Goal: Task Accomplishment & Management: Complete application form

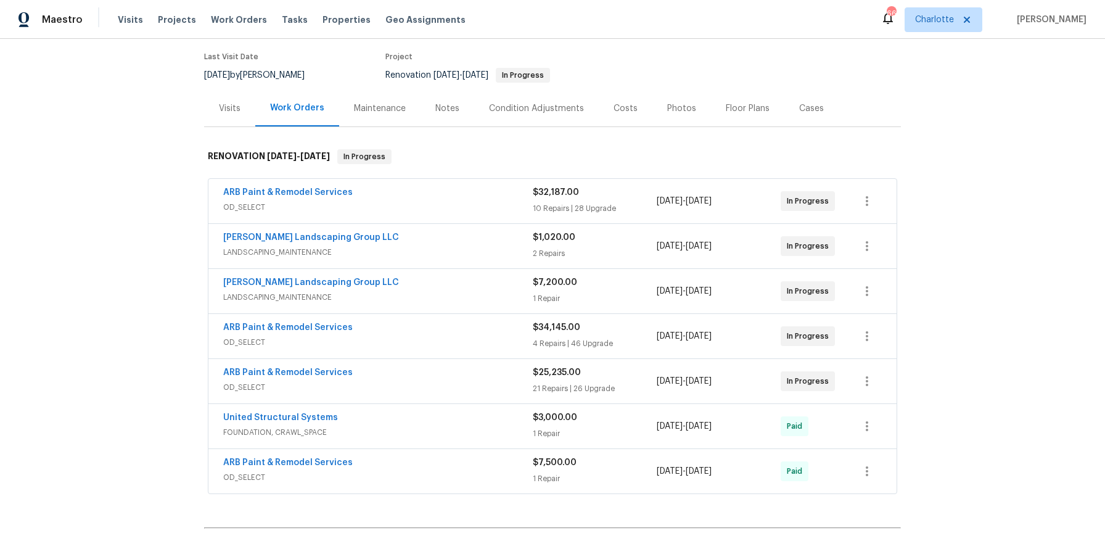
scroll to position [242, 0]
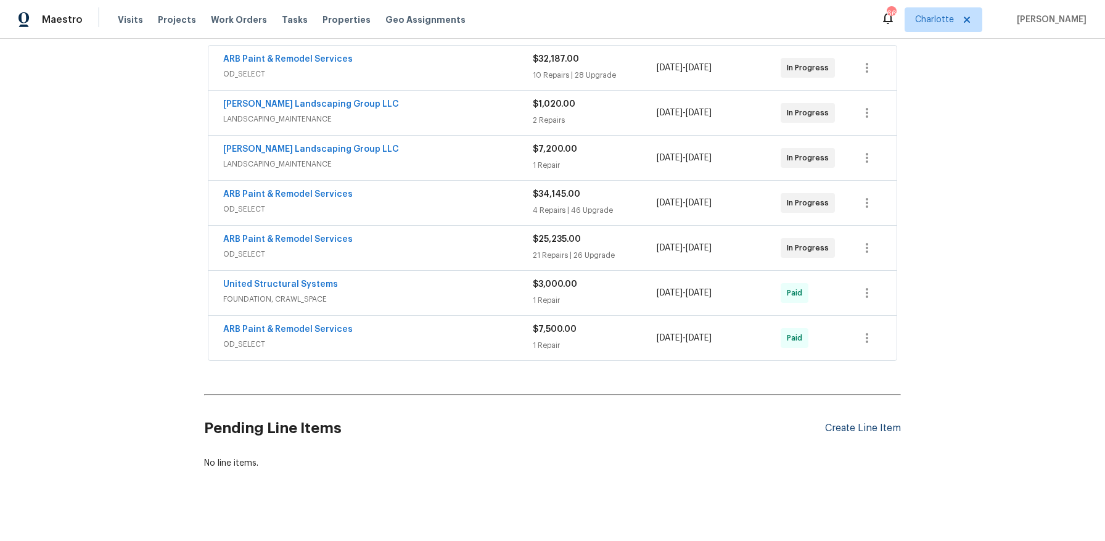
click at [881, 422] on div "Create Line Item" at bounding box center [863, 428] width 76 height 12
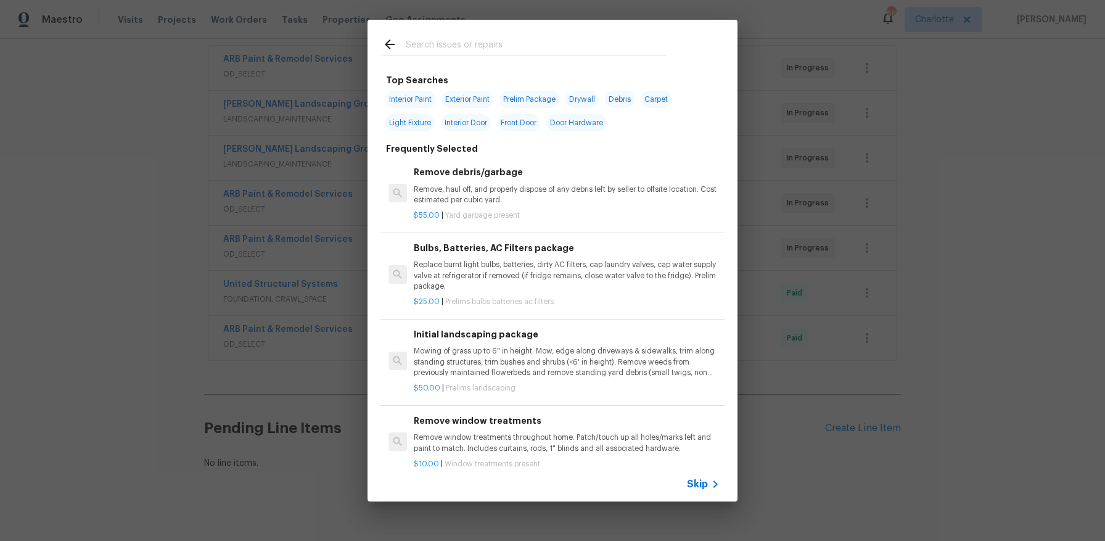
click at [953, 446] on div "Top Searches Interior Paint Exterior Paint Prelim Package Drywall Debris Carpet…" at bounding box center [552, 260] width 1105 height 521
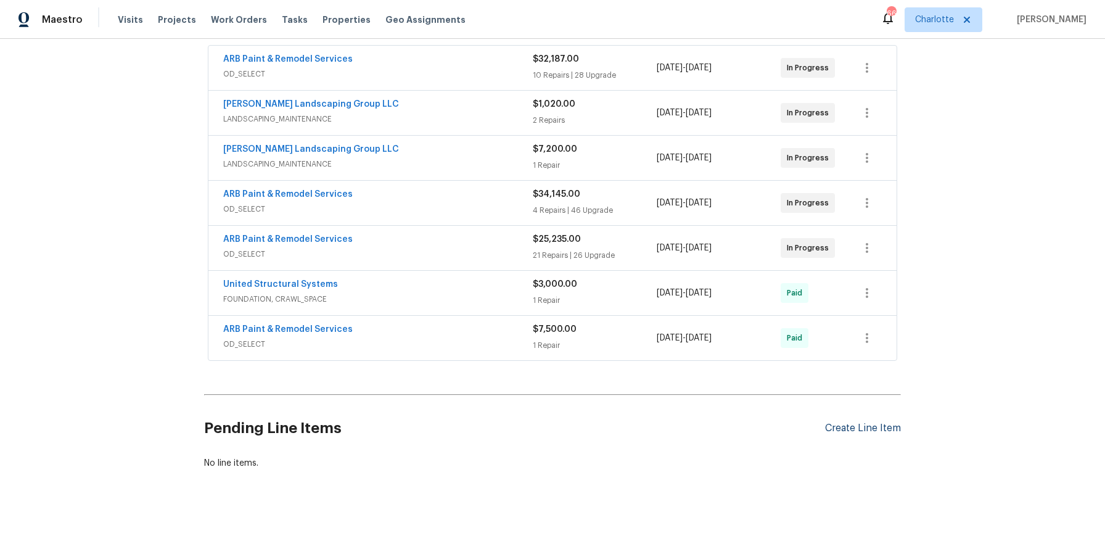
click at [876, 422] on div "Create Line Item" at bounding box center [863, 428] width 76 height 12
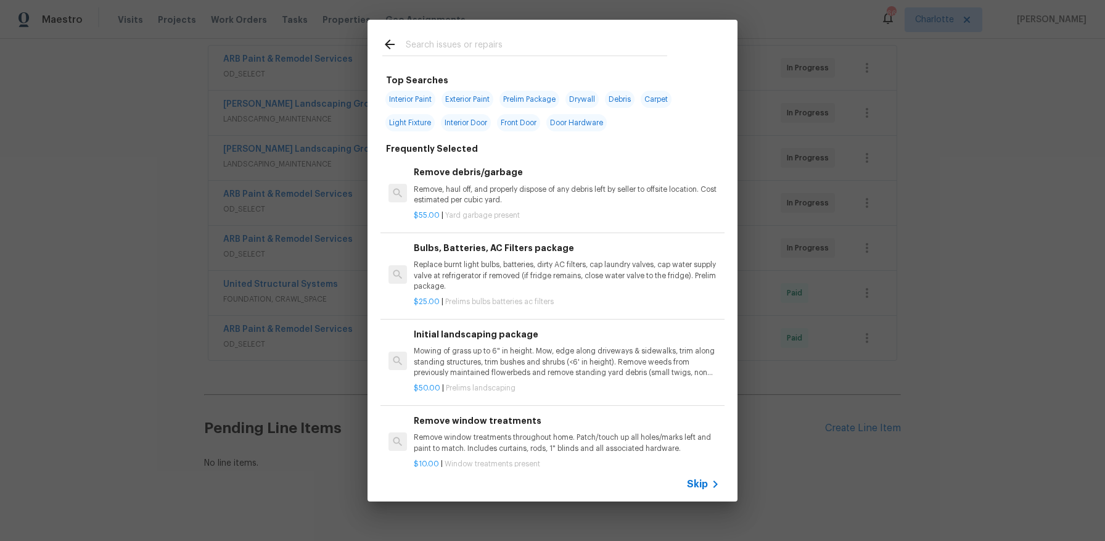
click at [507, 48] on input "text" at bounding box center [536, 46] width 261 height 18
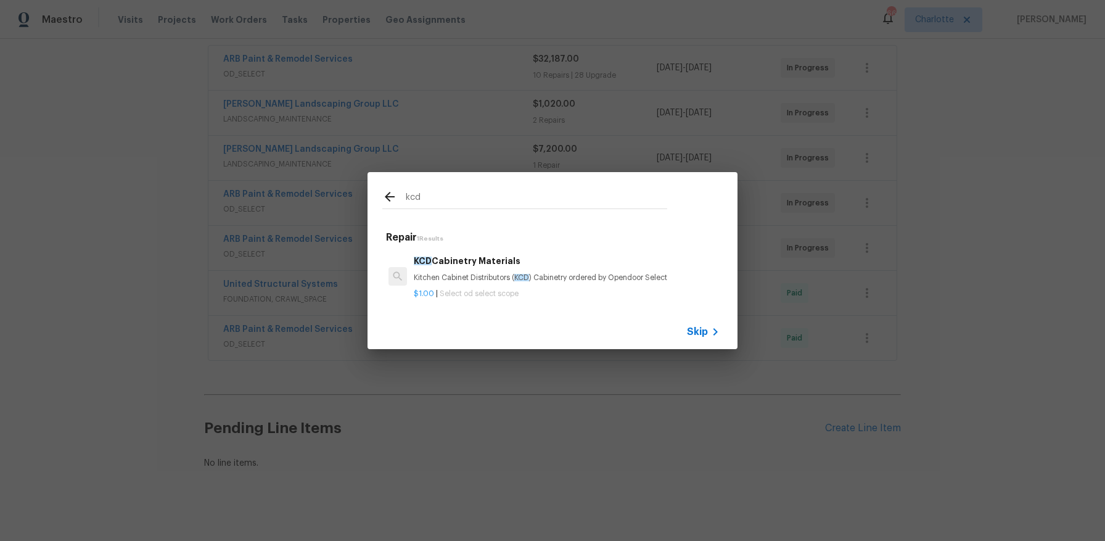
type input "kcd"
click at [490, 268] on div "KCD Cabinetry Materials Kitchen Cabinet Distributors ( KCD ) Cabinetry ordered …" at bounding box center [567, 269] width 306 height 30
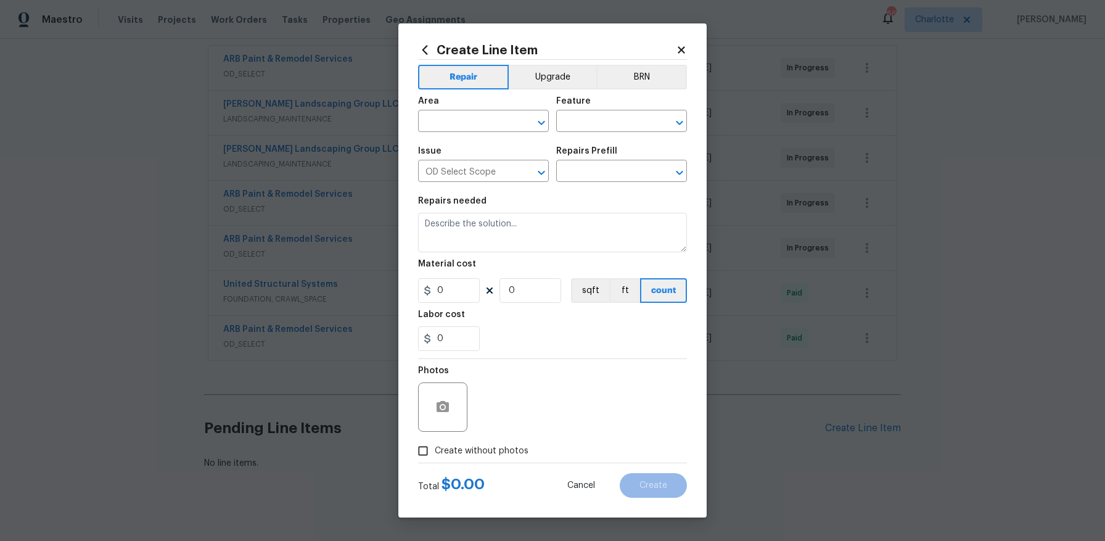
type textarea "Kitchen Cabinet Distributors (KCD) Cabinetry ordered by Opendoor Select"
type input "1"
type input "KCD Cabinetry Materials $1.00"
type input "1"
click at [462, 117] on input "text" at bounding box center [466, 122] width 96 height 19
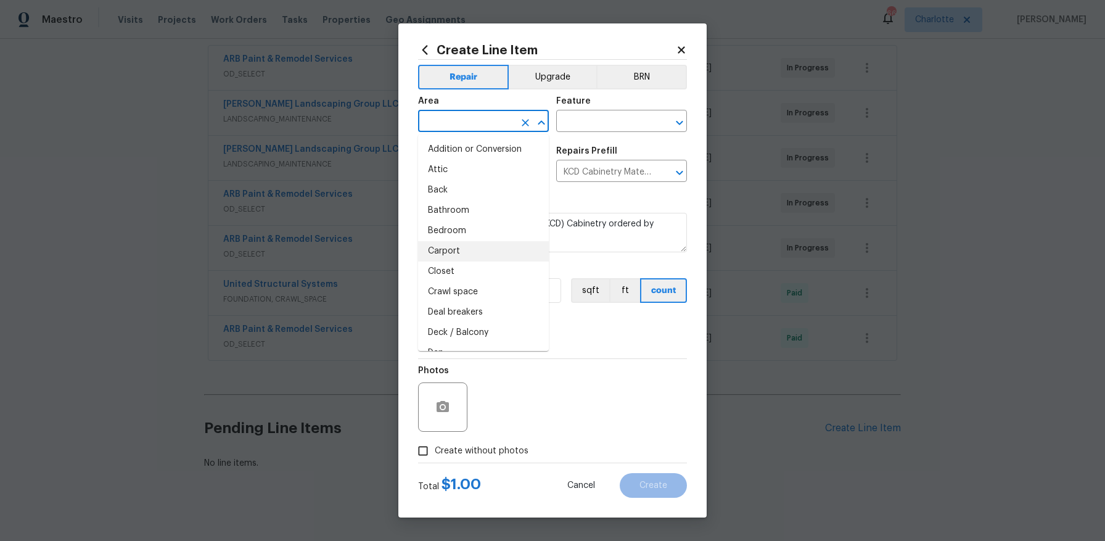
type input "i"
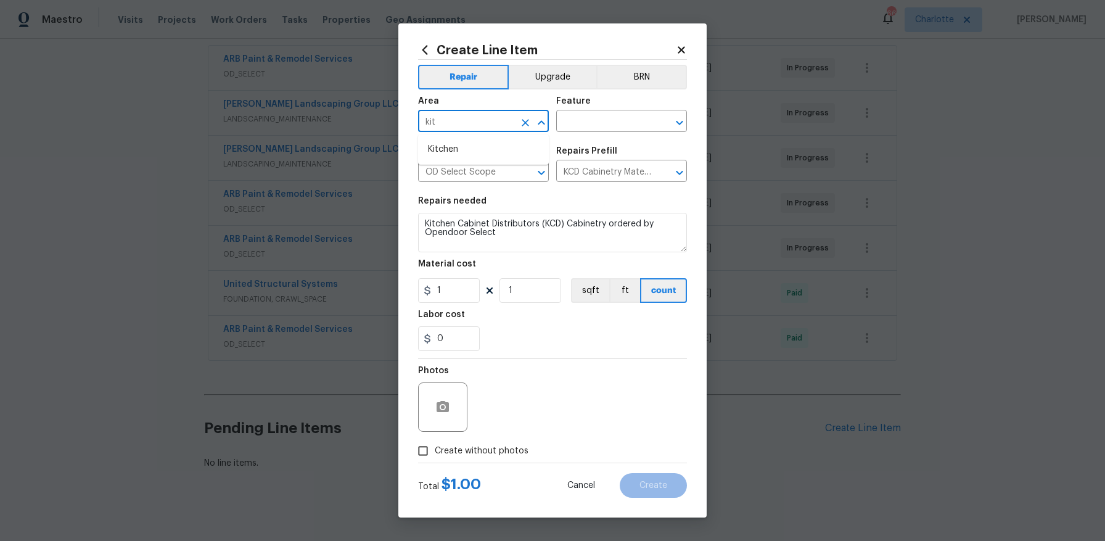
click at [520, 144] on li "Kitchen" at bounding box center [483, 149] width 131 height 20
type input "Kitchen"
click at [604, 118] on input "text" at bounding box center [604, 122] width 96 height 19
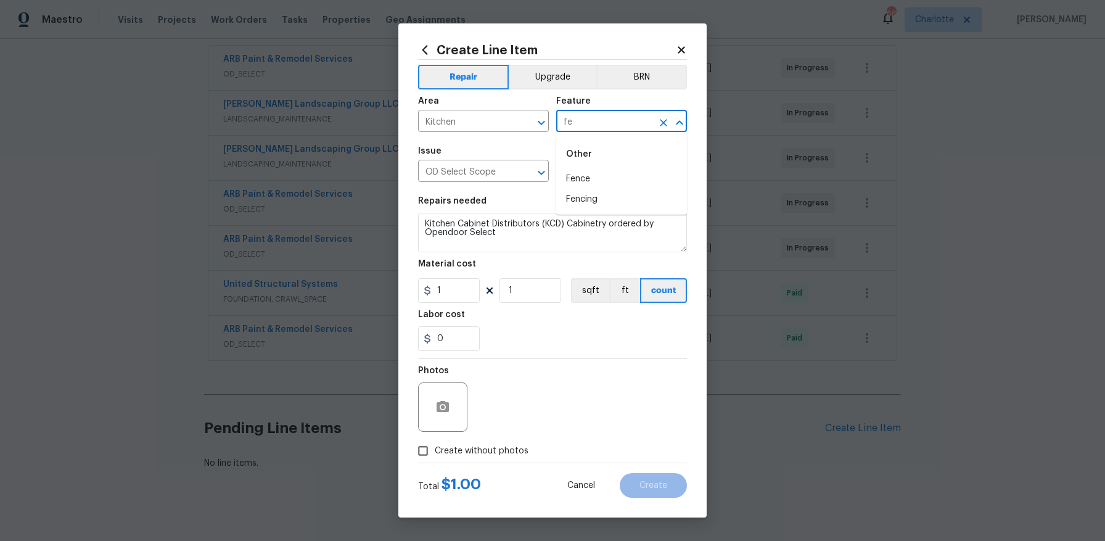
type input "f"
click at [608, 168] on div "Other" at bounding box center [621, 154] width 131 height 30
click at [602, 176] on li "Cabinets" at bounding box center [621, 179] width 131 height 20
type input "Cabinets"
click at [454, 293] on input "1" at bounding box center [449, 290] width 62 height 25
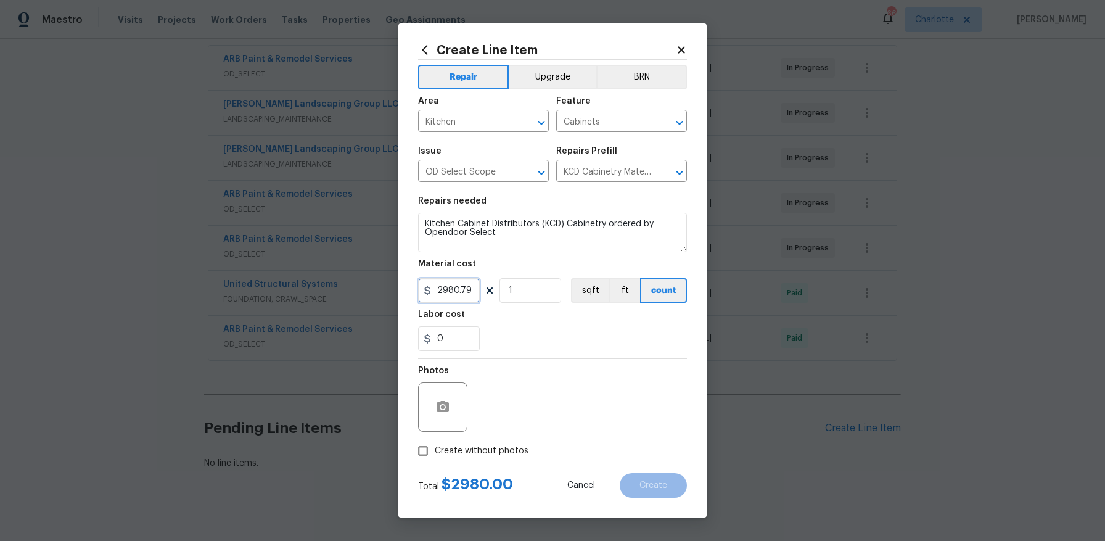
type input "2980.79"
click at [527, 350] on div "0" at bounding box center [552, 338] width 269 height 25
click at [453, 461] on label "Create without photos" at bounding box center [469, 450] width 117 height 23
click at [435, 461] on input "Create without photos" at bounding box center [422, 450] width 23 height 23
checkbox input "true"
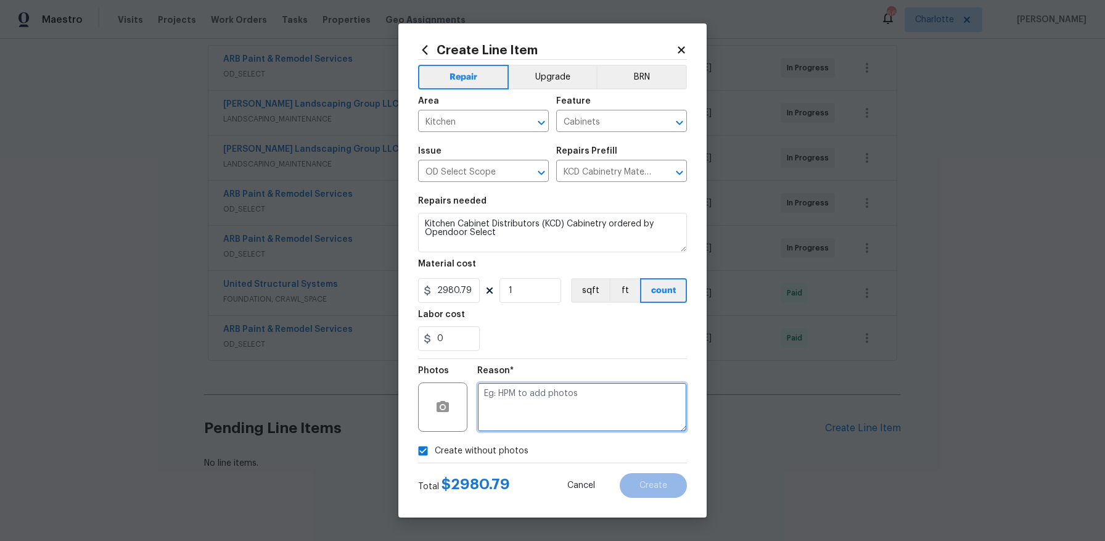
click at [532, 399] on textarea at bounding box center [582, 406] width 210 height 49
type textarea "To be delivered"
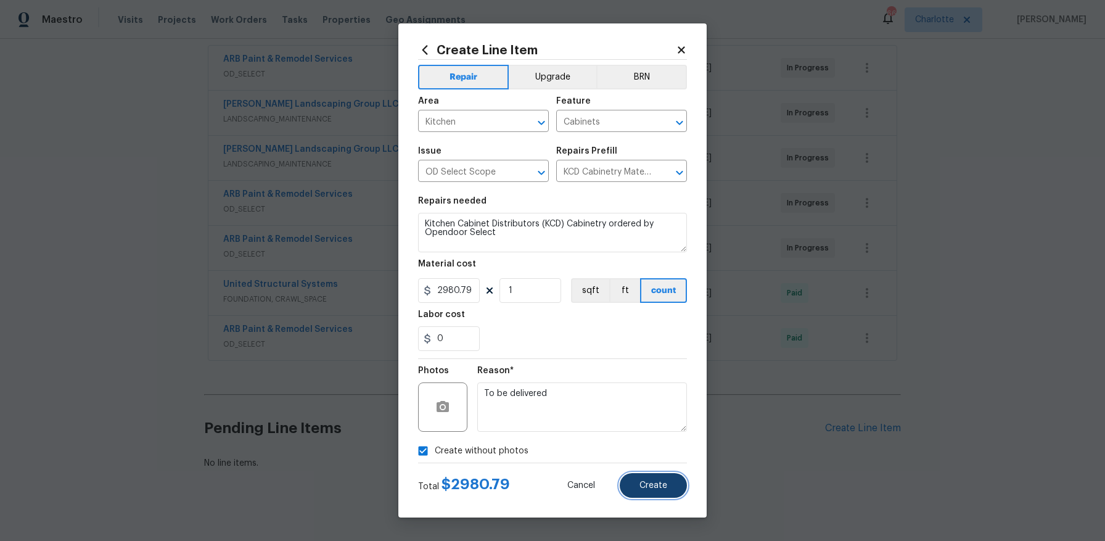
click at [659, 477] on button "Create" at bounding box center [653, 485] width 67 height 25
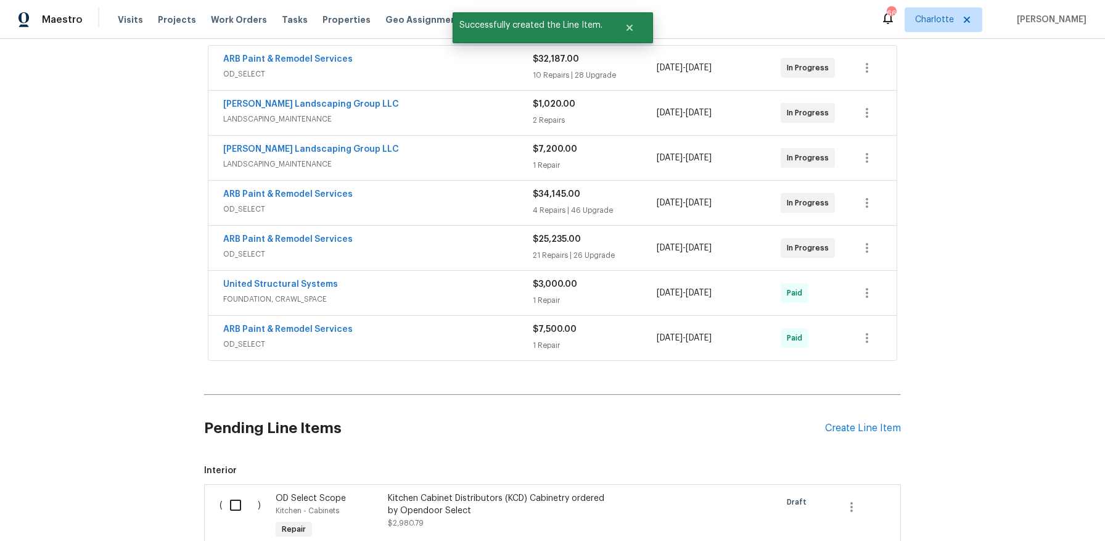
scroll to position [243, 0]
click at [239, 491] on input "checkbox" at bounding box center [240, 504] width 35 height 26
checkbox input "true"
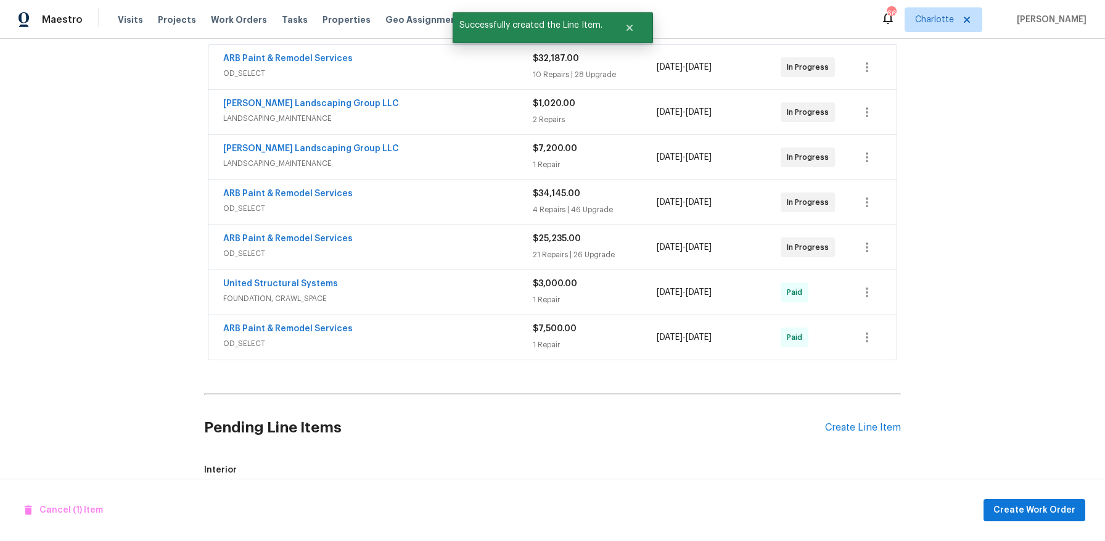
scroll to position [384, 0]
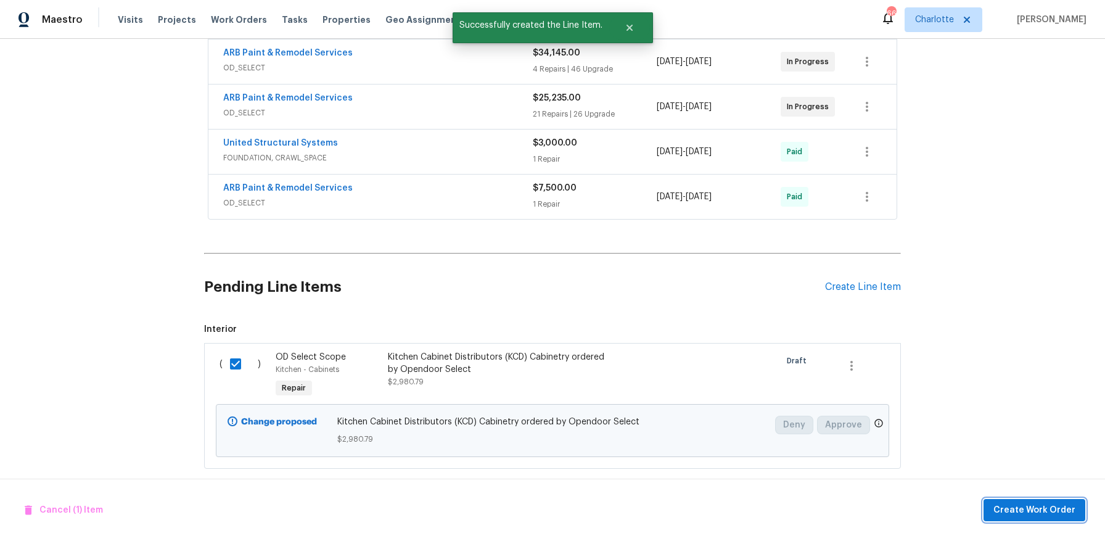
click at [1055, 509] on span "Create Work Order" at bounding box center [1034, 510] width 82 height 15
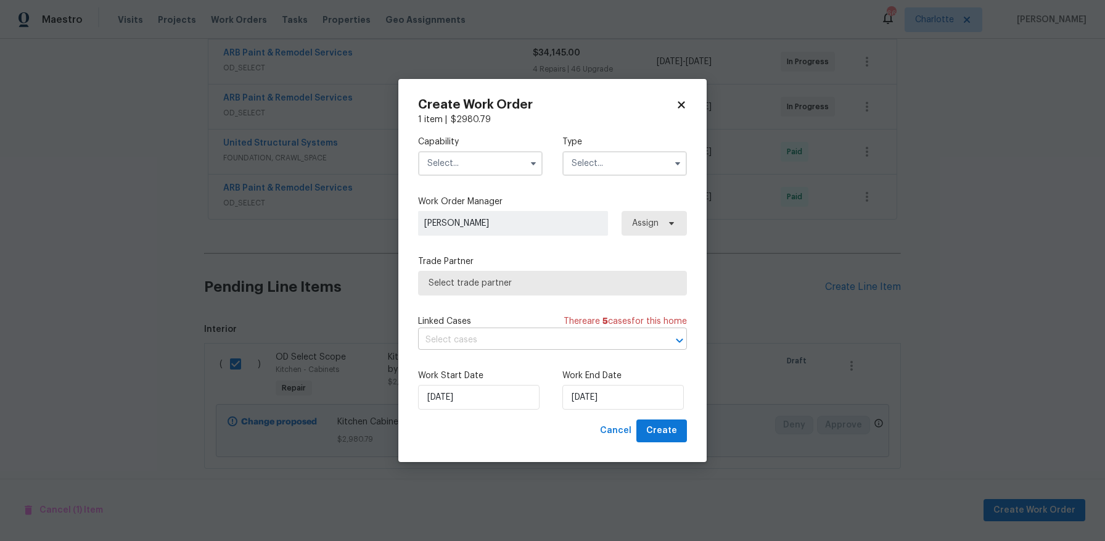
click at [572, 332] on input "text" at bounding box center [535, 339] width 234 height 19
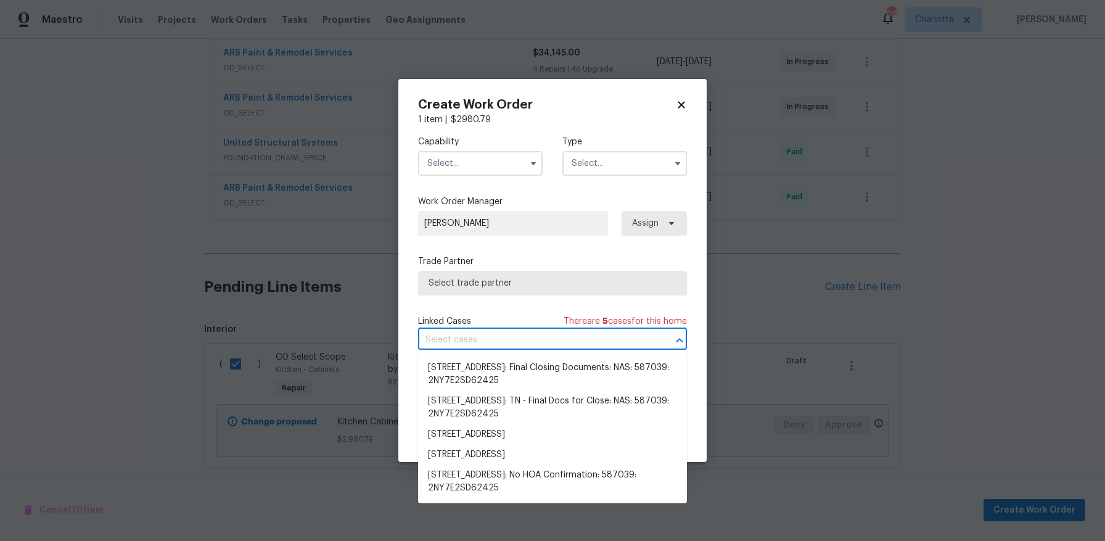
click at [572, 332] on input "text" at bounding box center [535, 339] width 234 height 19
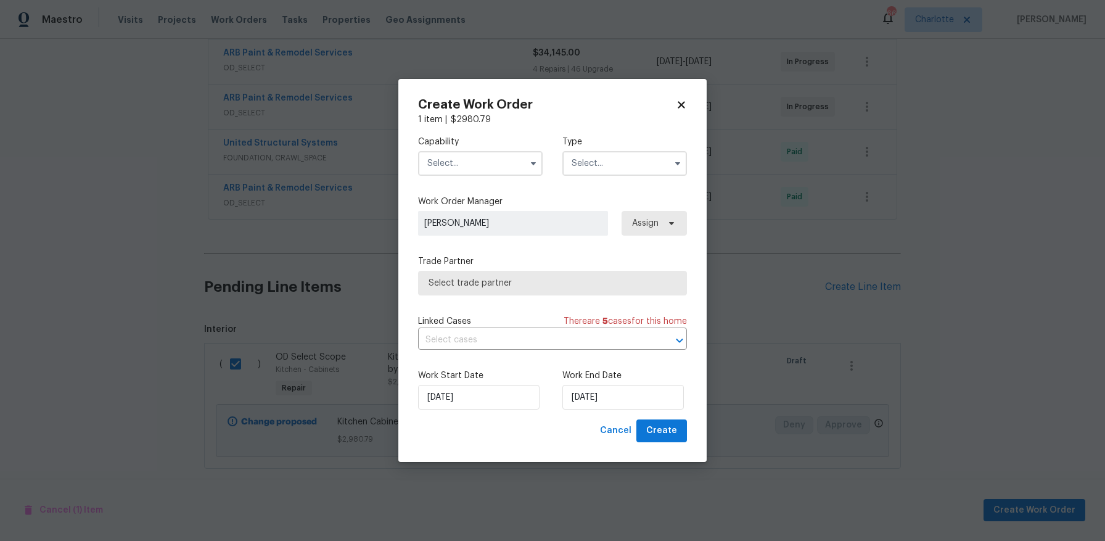
click at [495, 162] on input "text" at bounding box center [480, 163] width 125 height 25
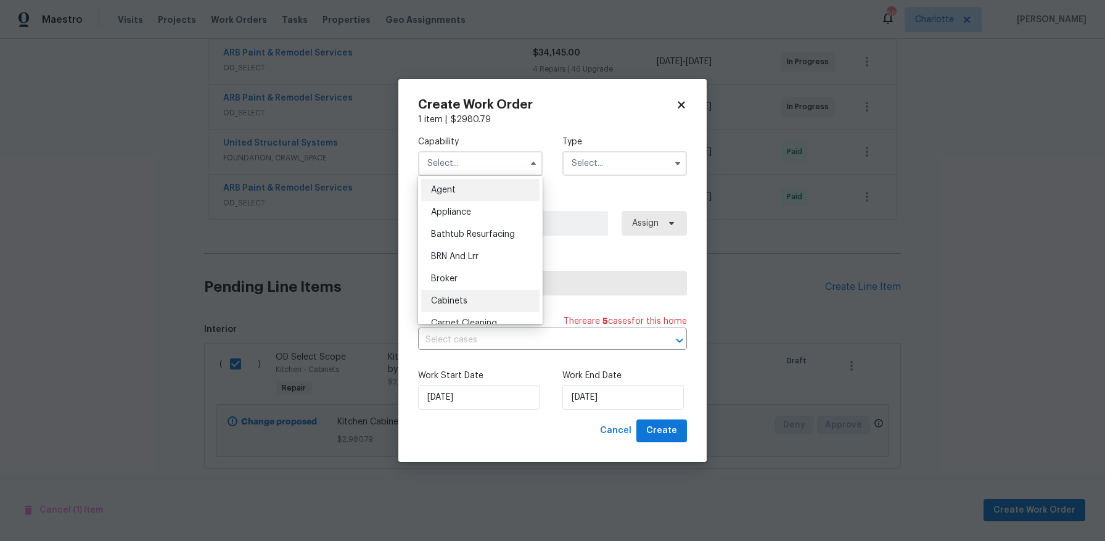
click at [480, 293] on div "Cabinets" at bounding box center [480, 301] width 118 height 22
type input "Cabinets"
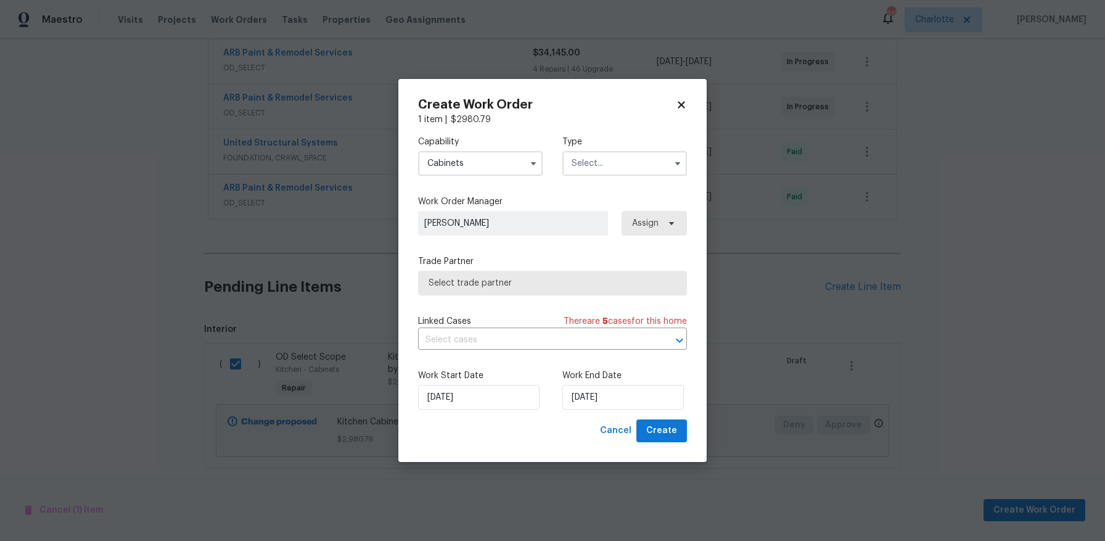
click at [630, 171] on input "text" at bounding box center [624, 163] width 125 height 25
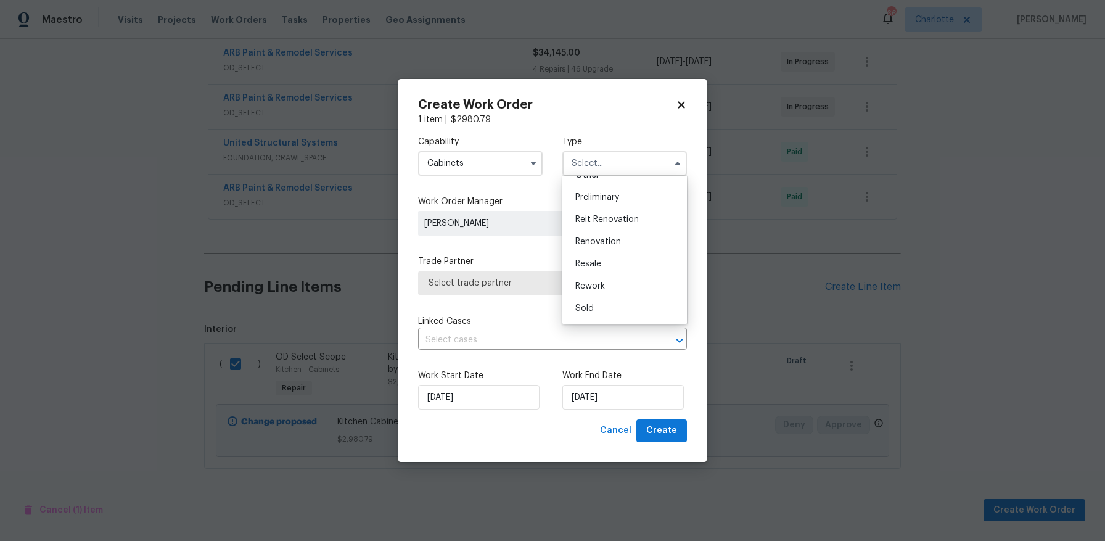
scroll to position [271, 0]
click at [634, 229] on div "Renovation" at bounding box center [624, 229] width 118 height 22
type input "Renovation"
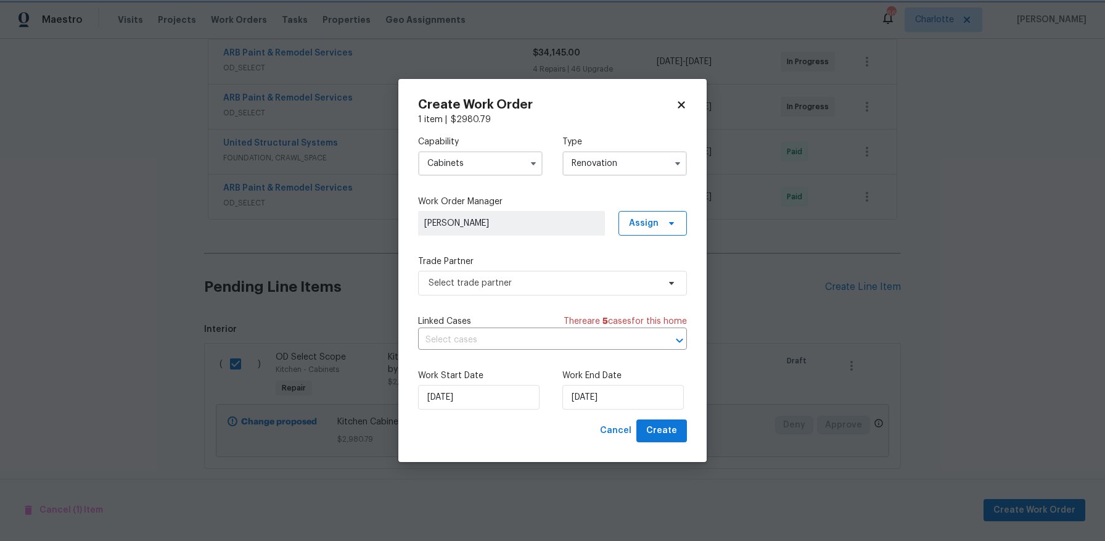
scroll to position [0, 0]
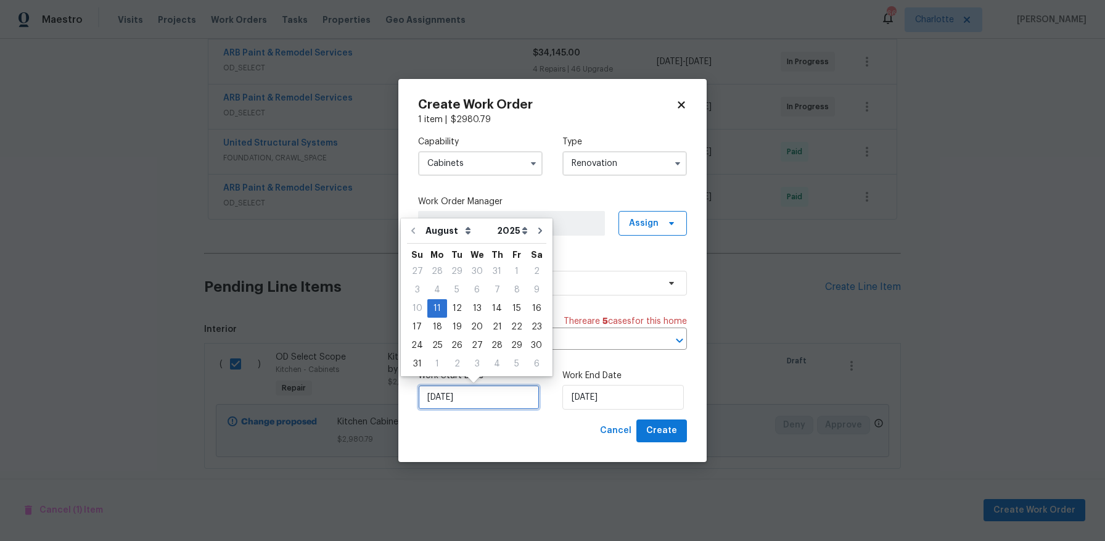
click at [490, 397] on input "[DATE]" at bounding box center [478, 397] width 121 height 25
click at [619, 393] on input "[DATE]" at bounding box center [622, 397] width 121 height 25
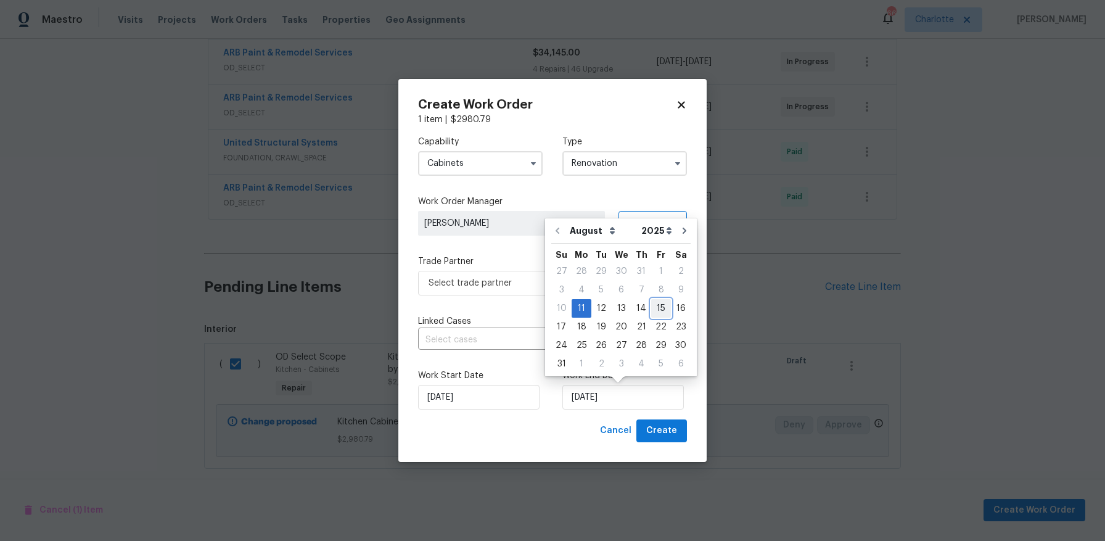
click at [655, 306] on div "15" at bounding box center [661, 308] width 20 height 17
type input "[DATE]"
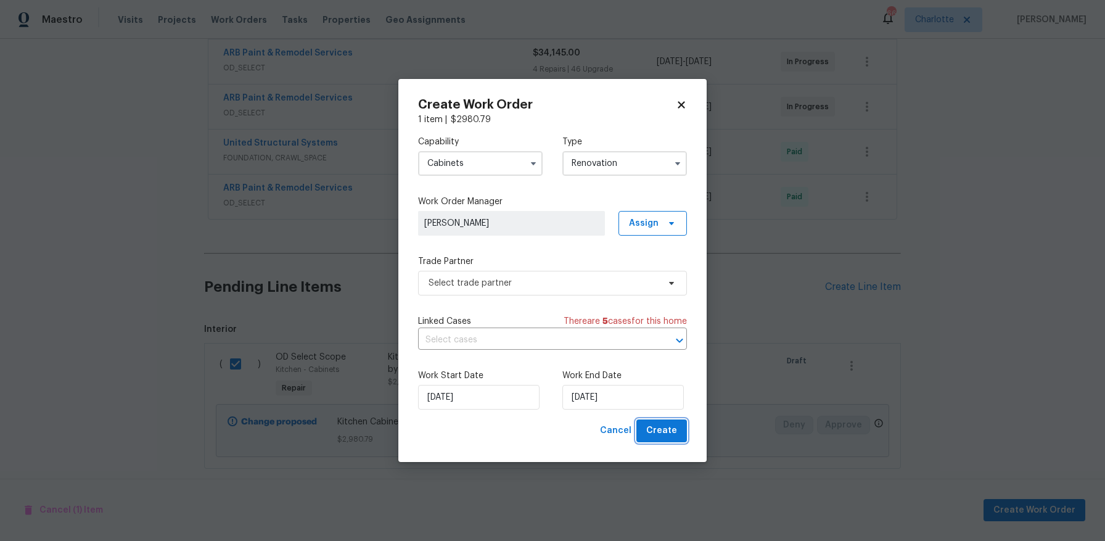
click at [673, 437] on span "Create" at bounding box center [661, 430] width 31 height 15
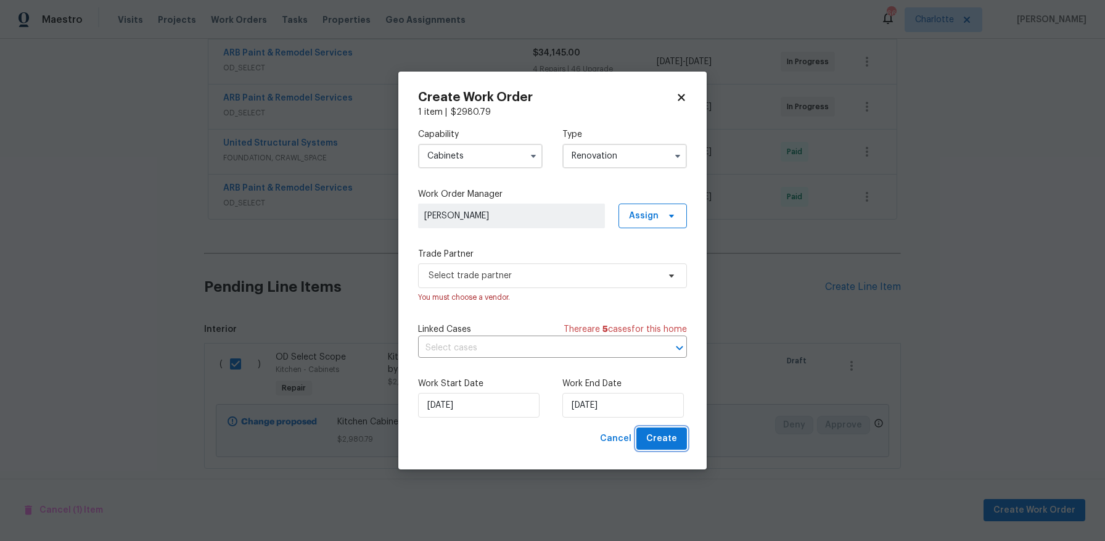
click at [673, 440] on span "Create" at bounding box center [661, 438] width 31 height 15
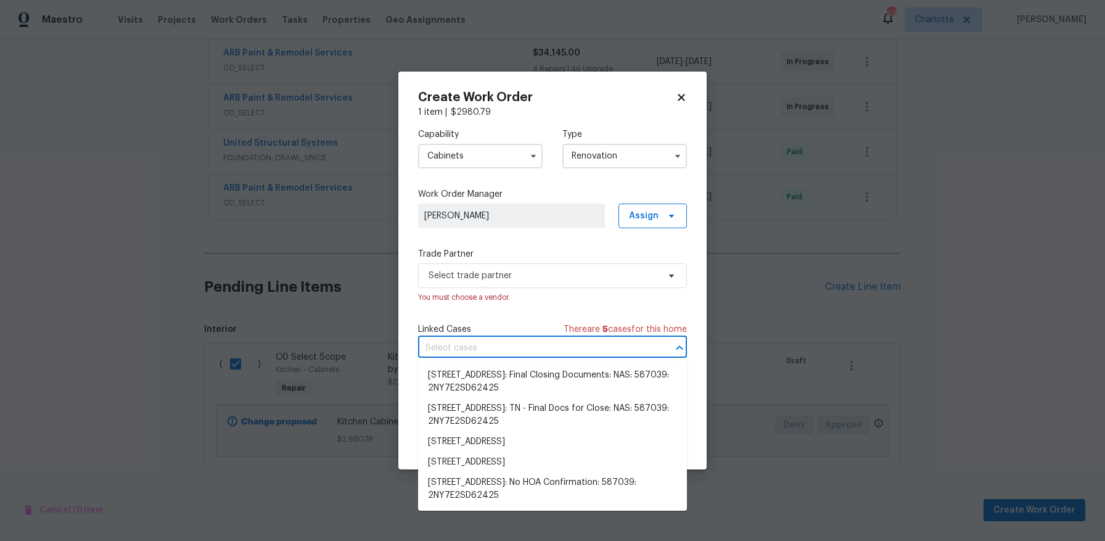
click at [621, 340] on input "text" at bounding box center [535, 348] width 234 height 19
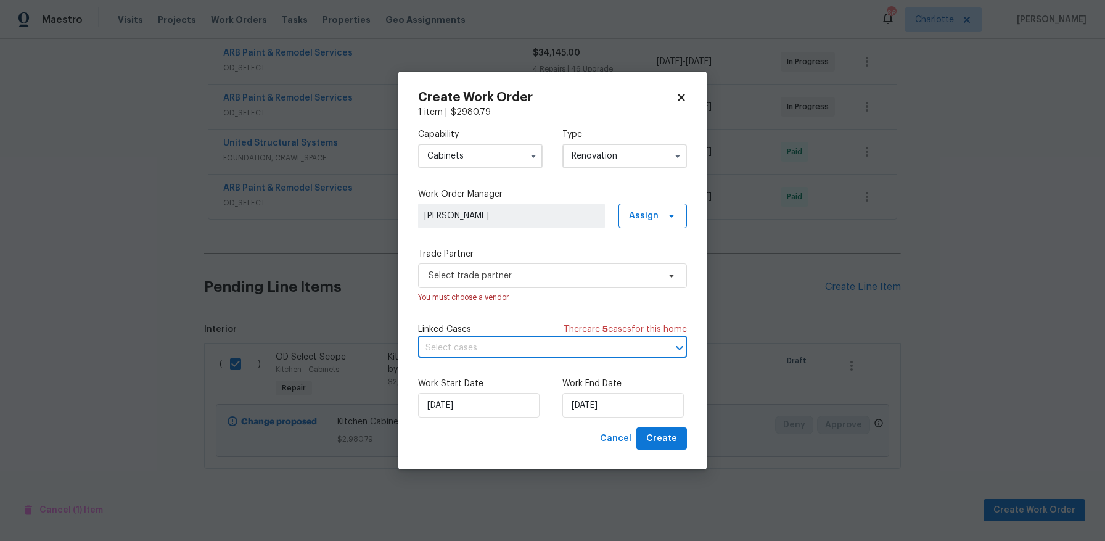
click at [556, 314] on div "Capability Cabinets Type Renovation Work Order Manager [PERSON_NAME] Assign Tra…" at bounding box center [552, 272] width 269 height 309
click at [547, 259] on label "Trade Partner" at bounding box center [552, 254] width 269 height 12
click at [546, 268] on span "Select trade partner" at bounding box center [552, 275] width 269 height 25
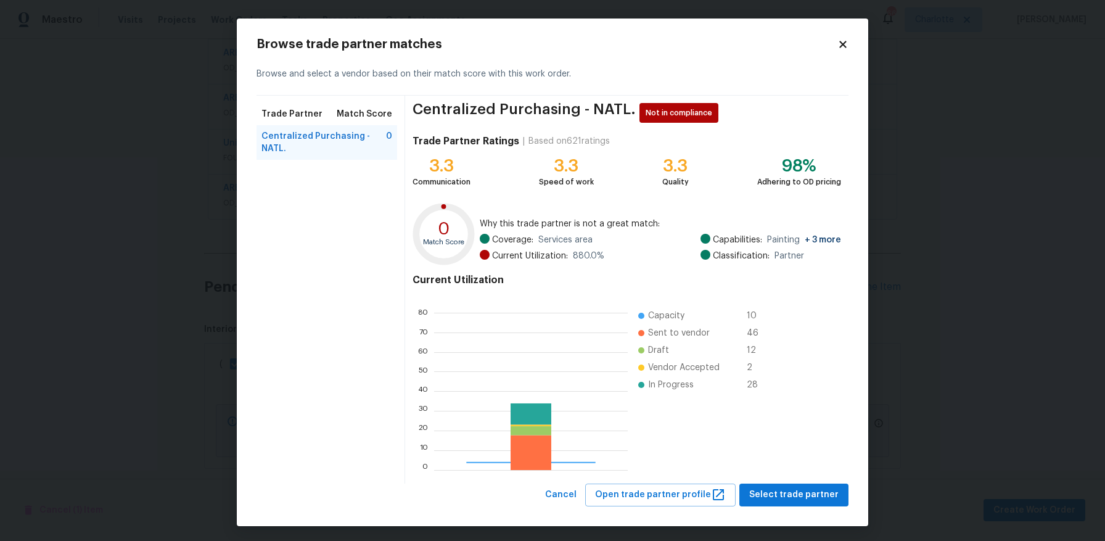
scroll to position [173, 194]
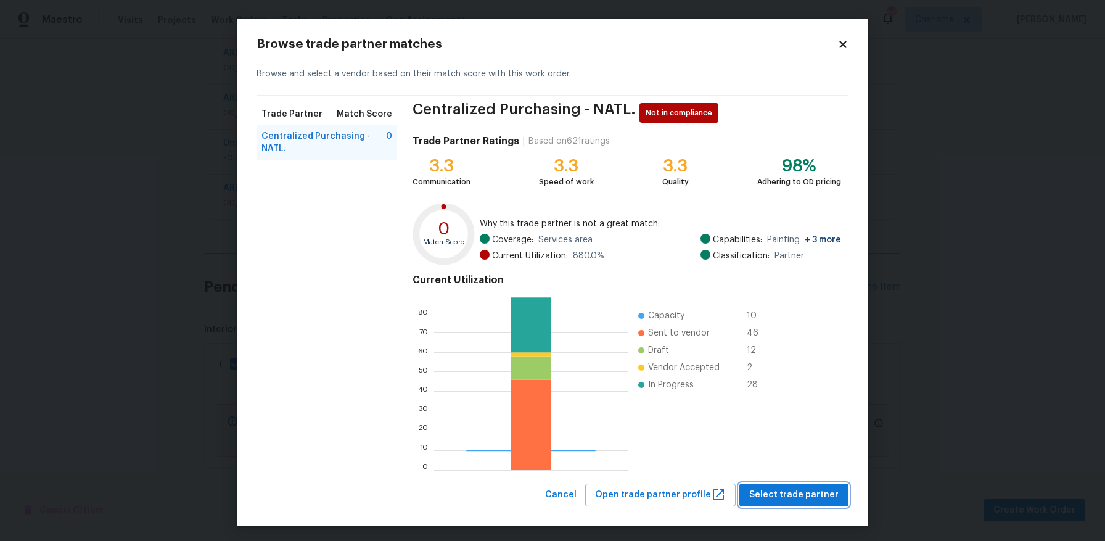
click at [795, 491] on span "Select trade partner" at bounding box center [793, 494] width 89 height 15
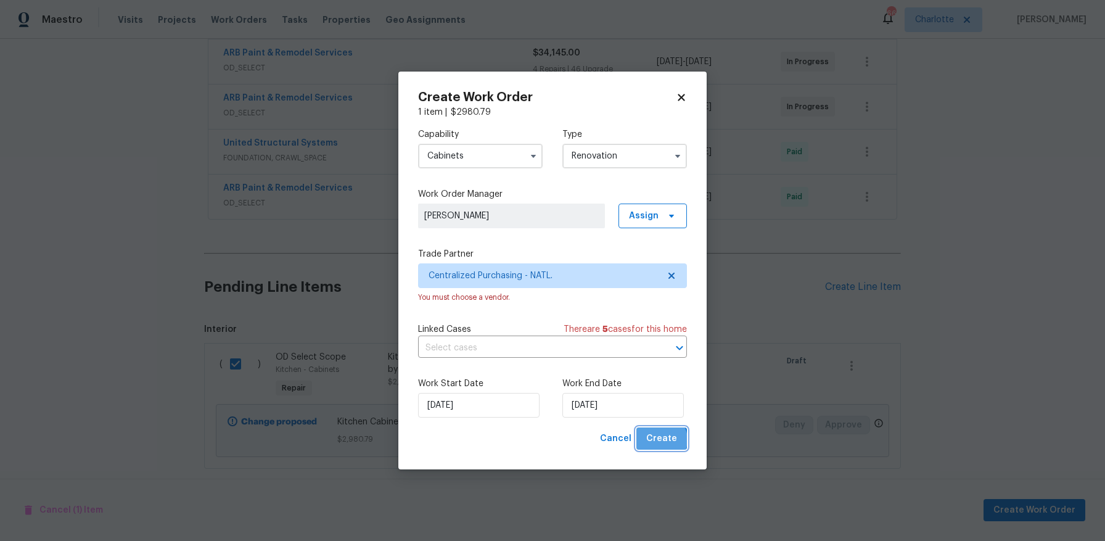
click at [661, 440] on span "Create" at bounding box center [661, 438] width 31 height 15
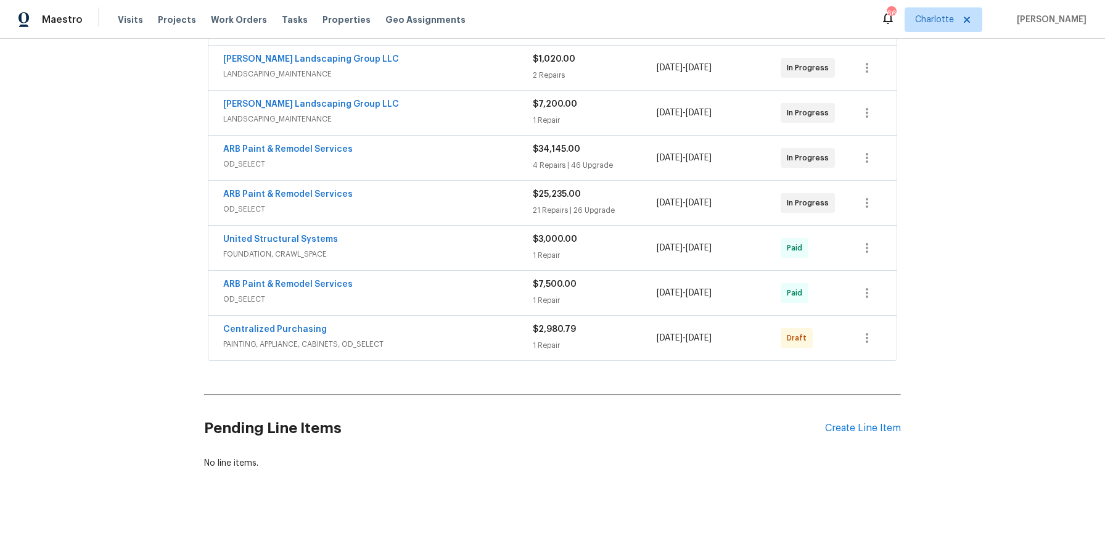
scroll to position [0, 0]
